Goal: Transaction & Acquisition: Purchase product/service

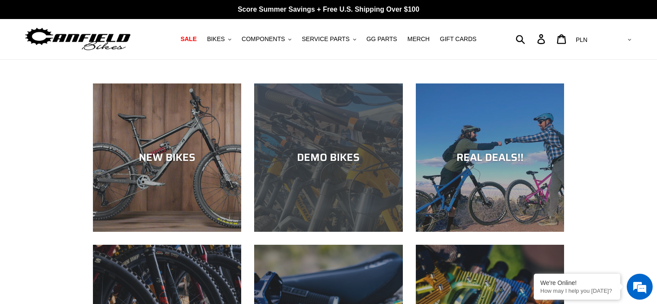
click at [338, 156] on div "DEMO BIKES" at bounding box center [328, 157] width 148 height 13
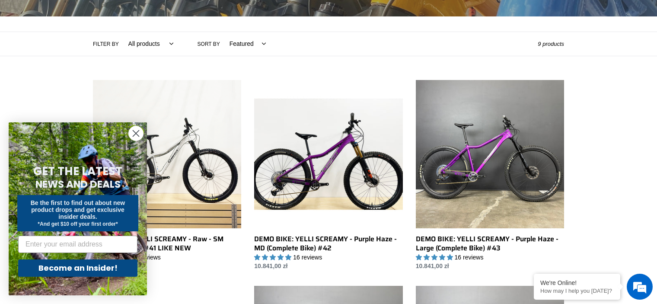
click at [135, 133] on circle "Close dialog" at bounding box center [136, 133] width 14 height 14
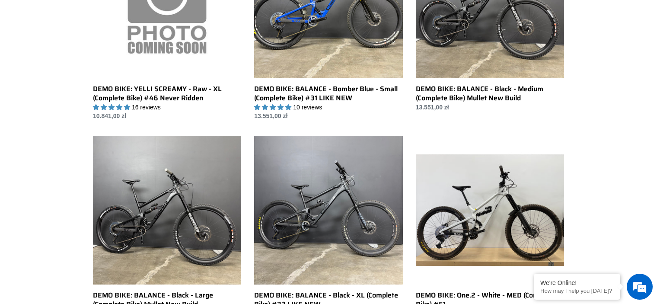
scroll to position [531, 0]
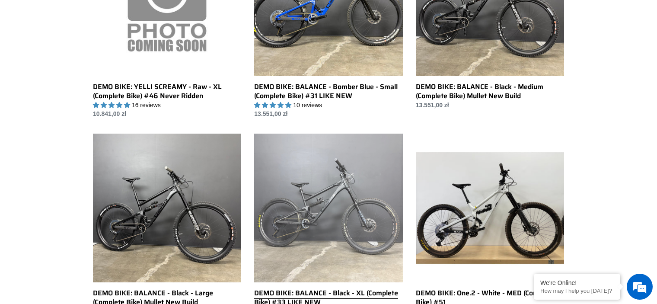
click at [322, 217] on link "DEMO BIKE: BALANCE - Black - XL (Complete Bike) #33 LIKE NEW" at bounding box center [328, 229] width 148 height 191
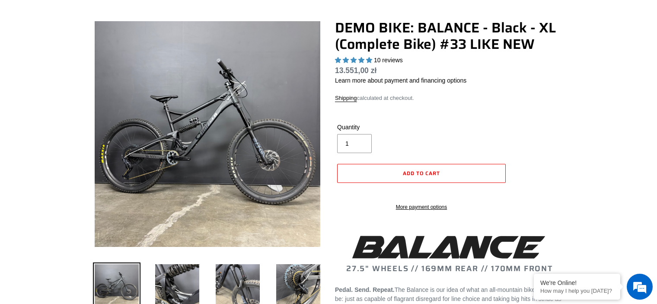
select select "highest-rating"
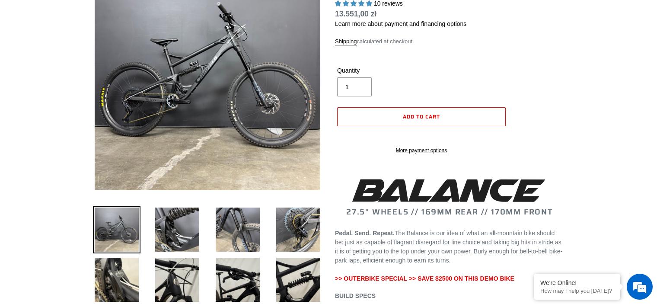
scroll to position [121, 0]
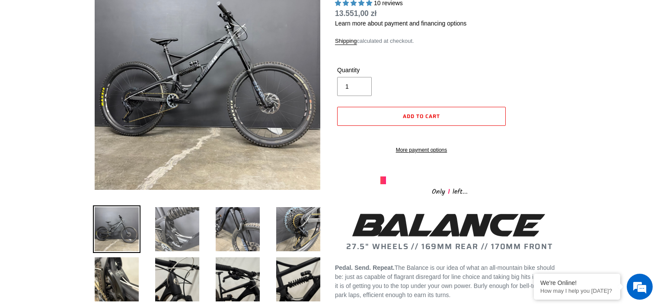
click at [165, 229] on img at bounding box center [177, 229] width 48 height 48
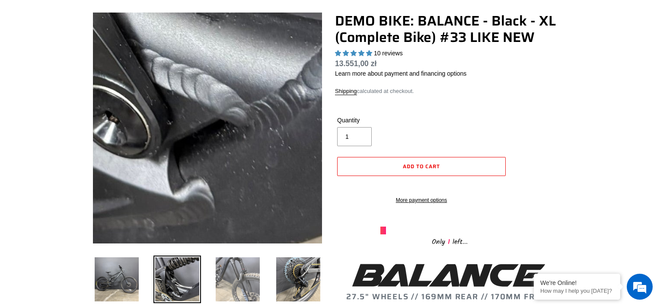
scroll to position [69, 0]
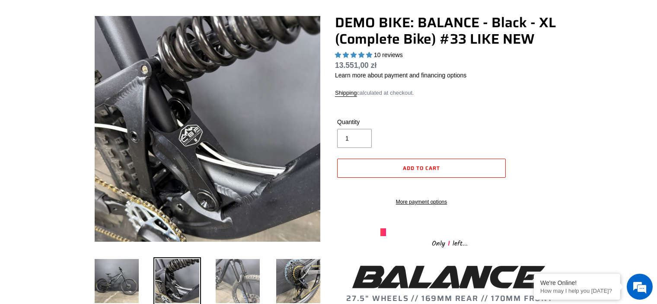
click at [235, 286] on img at bounding box center [238, 281] width 48 height 48
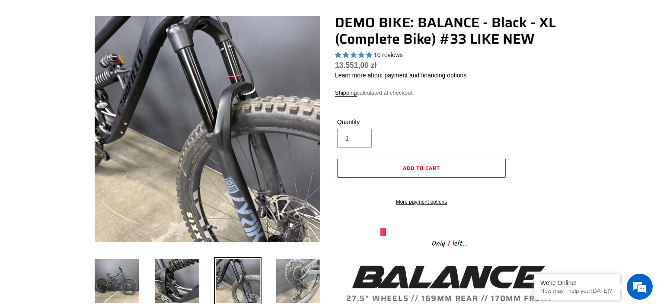
scroll to position [0, 0]
click at [299, 277] on img at bounding box center [298, 281] width 48 height 48
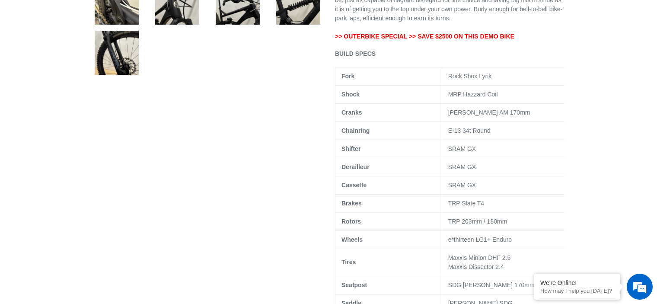
scroll to position [380, 0]
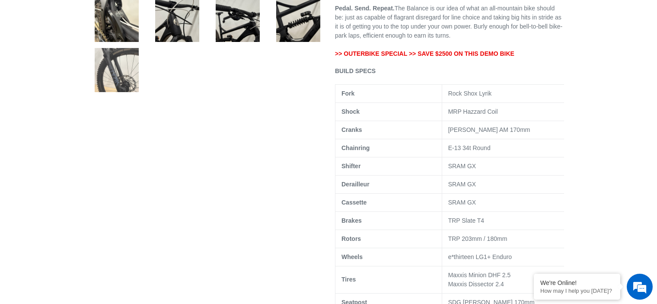
click at [105, 88] on img at bounding box center [117, 70] width 48 height 48
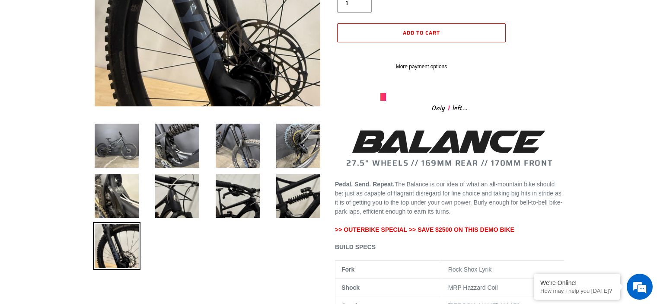
scroll to position [225, 0]
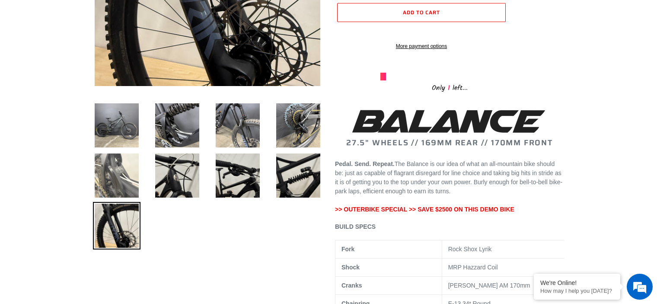
click at [115, 164] on img at bounding box center [117, 176] width 48 height 48
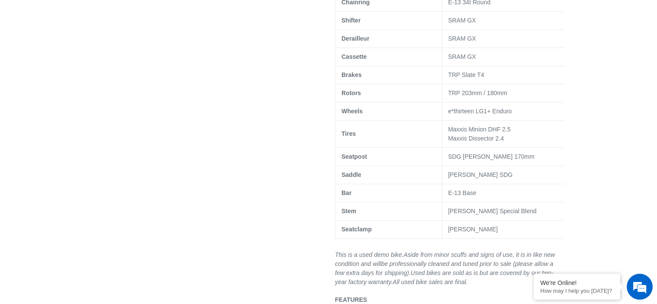
scroll to position [553, 0]
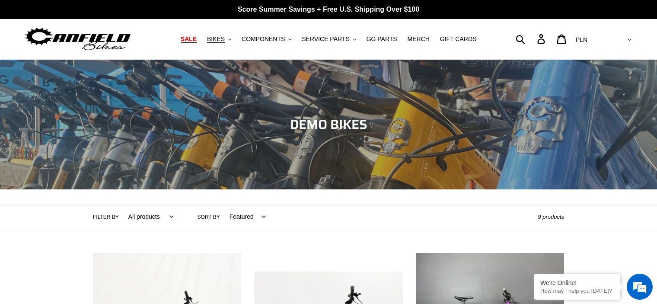
click at [197, 38] on span "SALE" at bounding box center [189, 38] width 16 height 7
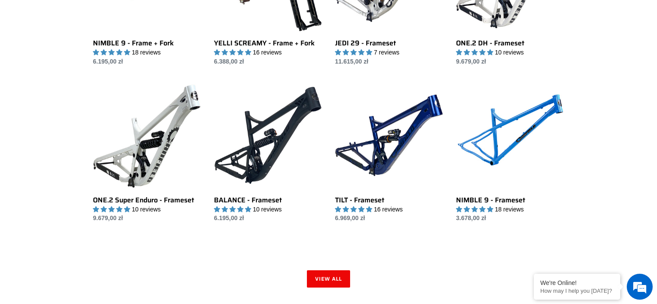
scroll to position [1262, 0]
